Goal: Task Accomplishment & Management: Manage account settings

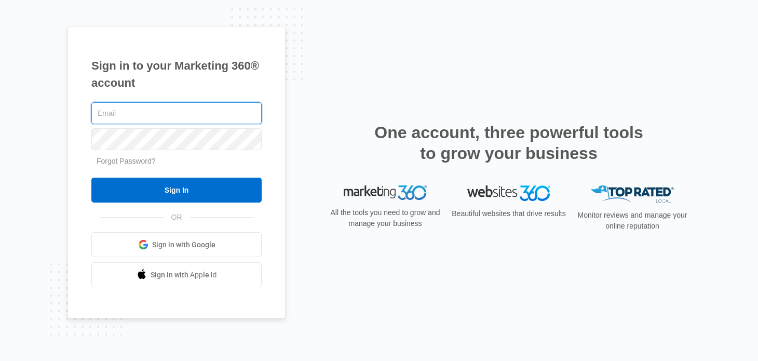
type input "[PERSON_NAME][EMAIL_ADDRESS][PERSON_NAME][DOMAIN_NAME]"
click at [190, 238] on link "Sign in with Google" at bounding box center [176, 244] width 170 height 25
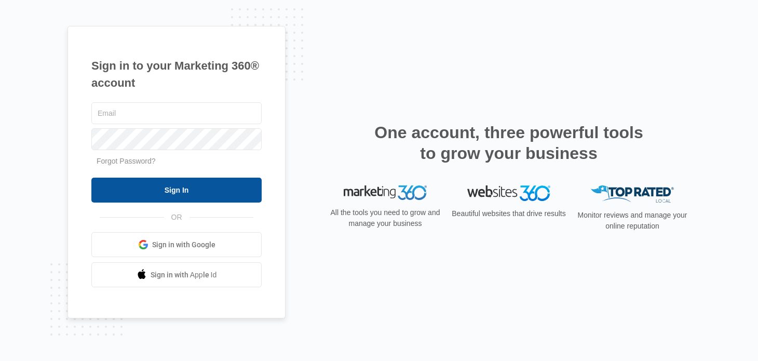
type input "[PERSON_NAME][EMAIL_ADDRESS][PERSON_NAME][DOMAIN_NAME]"
click at [193, 193] on input "Sign In" at bounding box center [176, 189] width 170 height 25
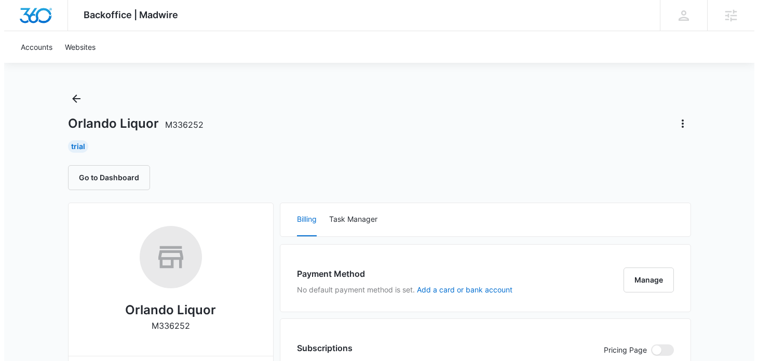
scroll to position [13, 0]
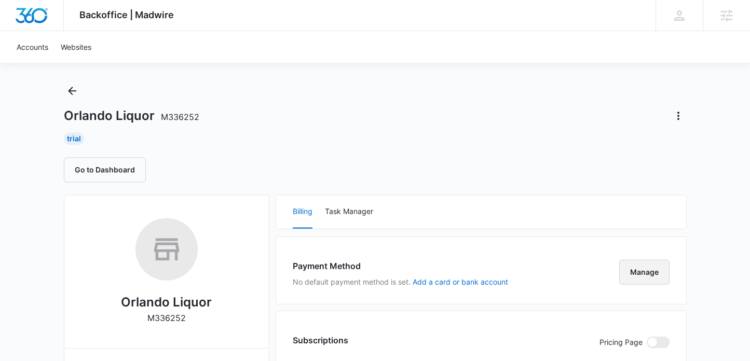
click at [646, 266] on button "Manage" at bounding box center [644, 271] width 50 height 25
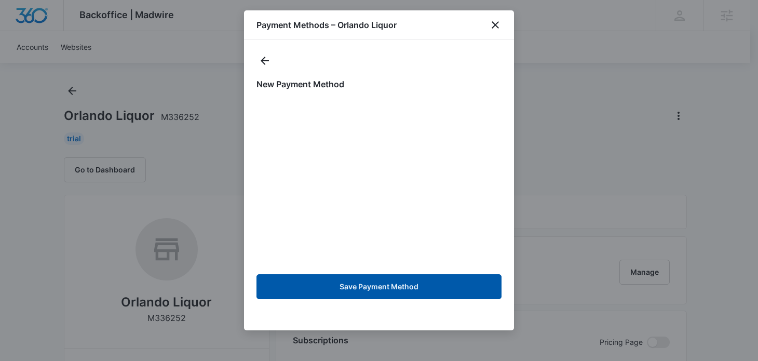
click at [403, 289] on button "Save Payment Method" at bounding box center [378, 286] width 245 height 25
